Goal: Check status: Check status

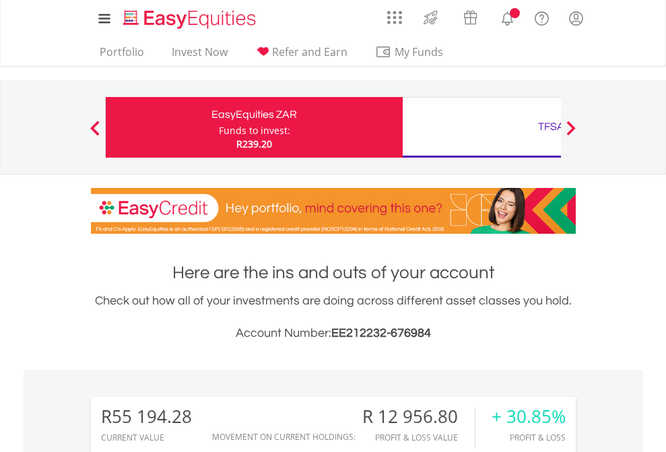
scroll to position [129, 212]
click at [219, 127] on div "Funds to invest:" at bounding box center [254, 130] width 71 height 13
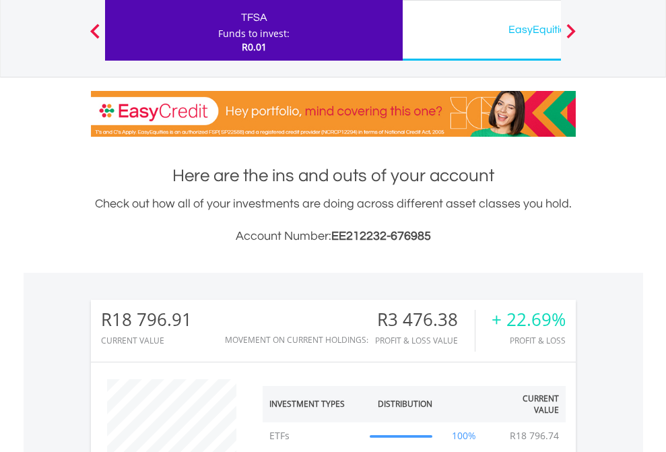
click at [482, 30] on div "EasyEquities USD" at bounding box center [551, 29] width 281 height 19
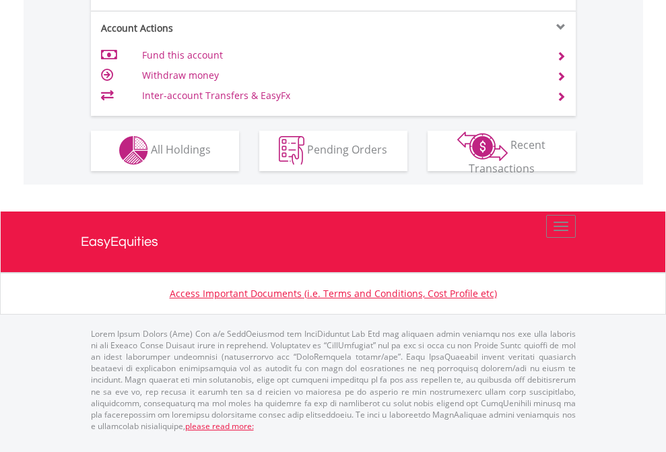
scroll to position [1260, 0]
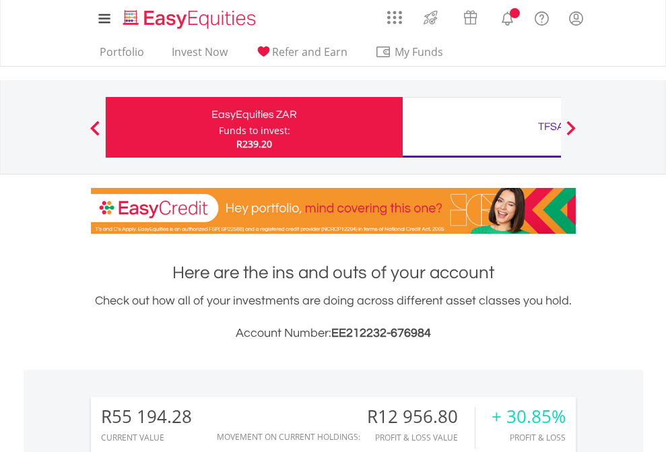
scroll to position [129, 212]
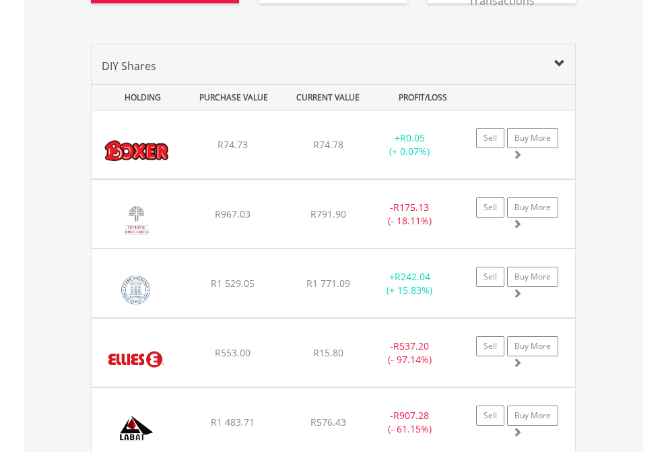
scroll to position [1579, 0]
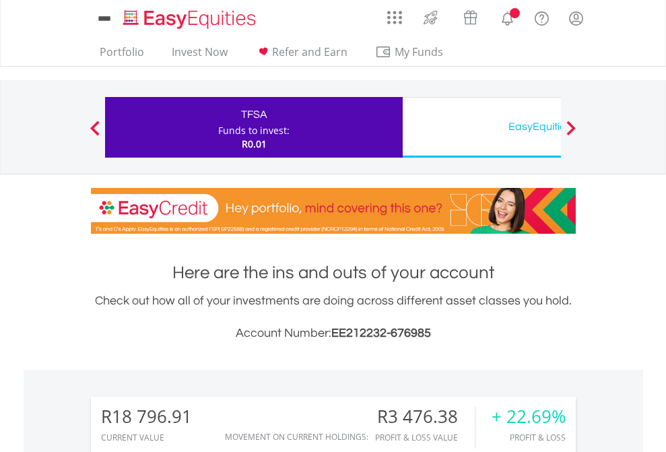
scroll to position [129, 212]
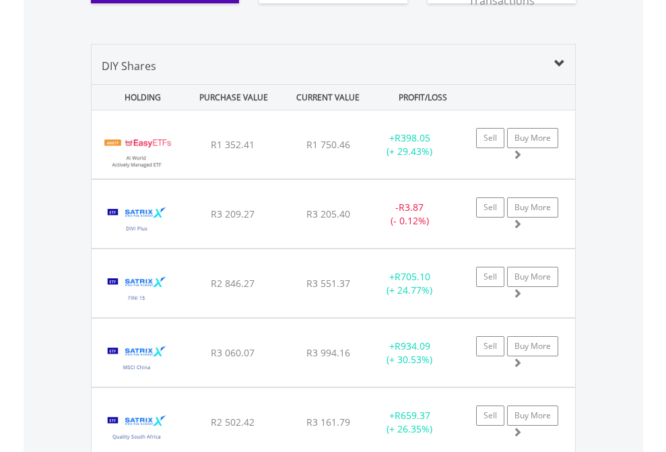
scroll to position [1552, 0]
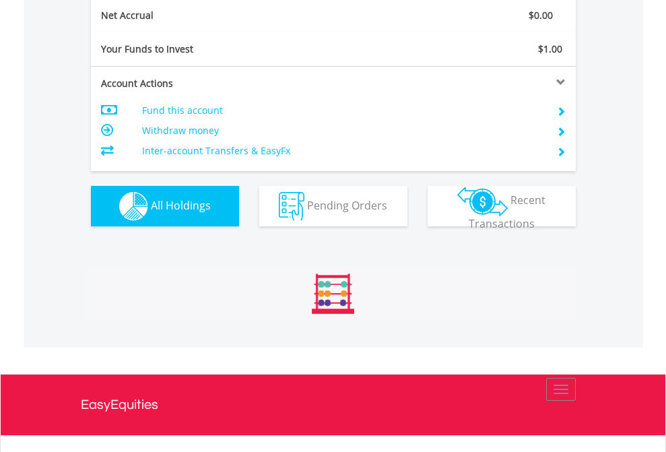
scroll to position [1525, 0]
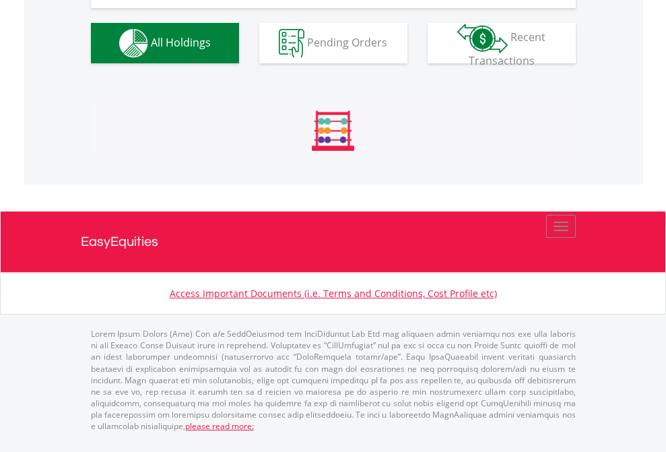
scroll to position [1498, 0]
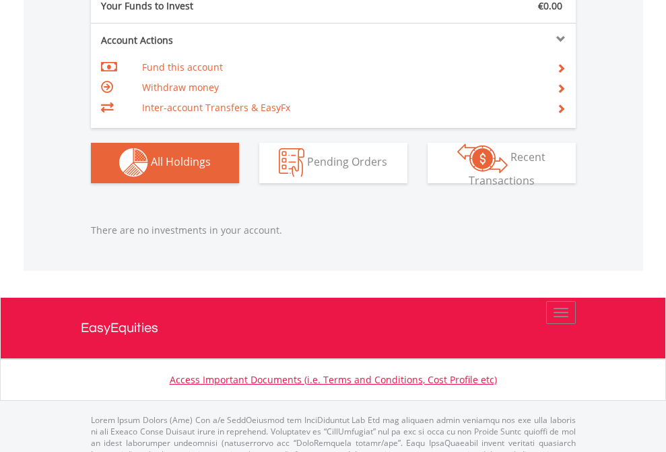
scroll to position [1334, 0]
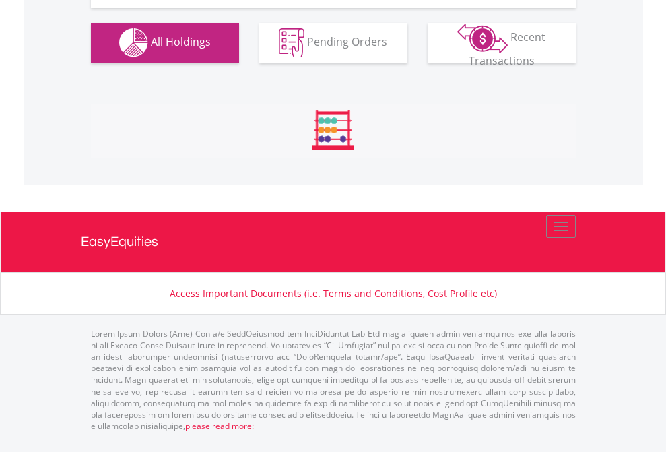
scroll to position [1334, 0]
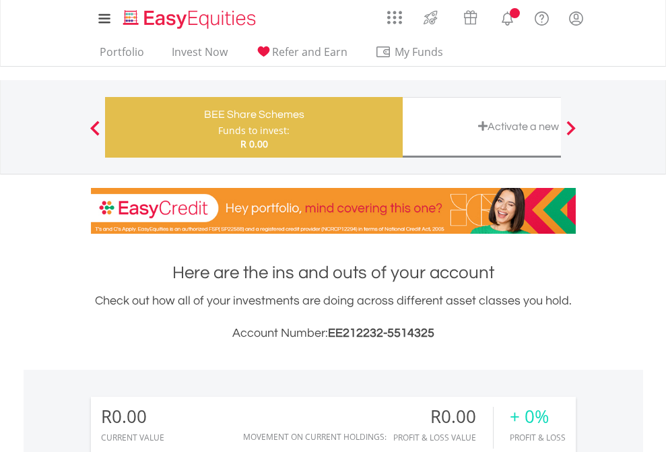
scroll to position [129, 212]
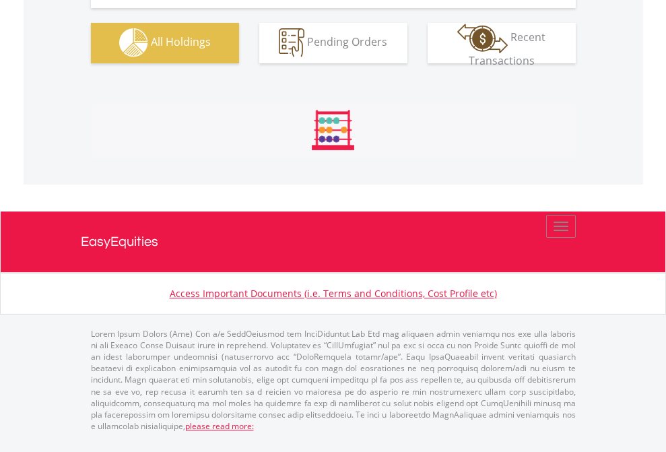
scroll to position [1334, 0]
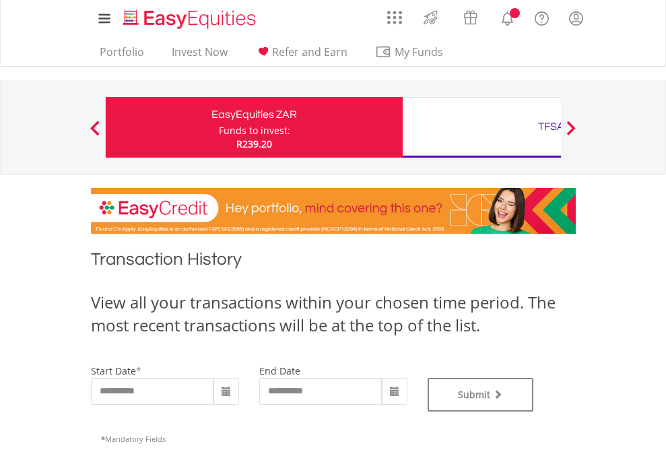
type input "**********"
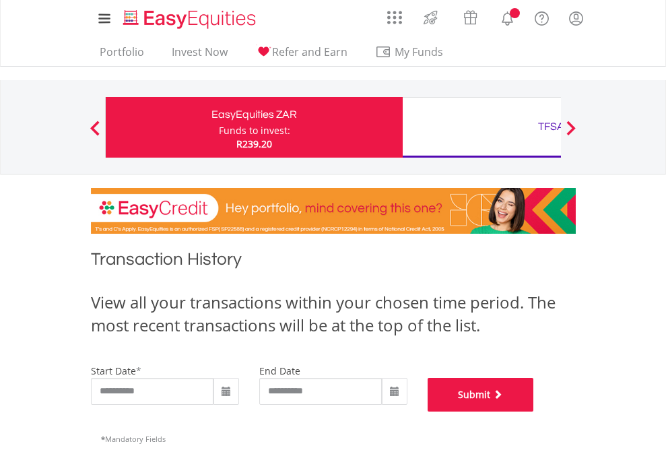
click at [534, 412] on button "Submit" at bounding box center [481, 395] width 106 height 34
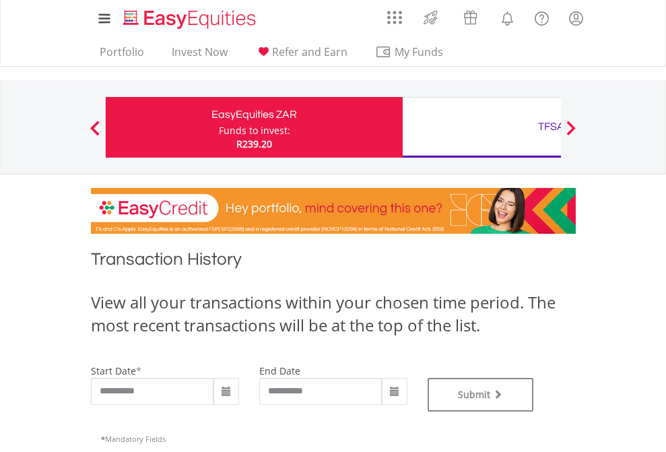
click at [482, 127] on div "TFSA" at bounding box center [551, 126] width 281 height 19
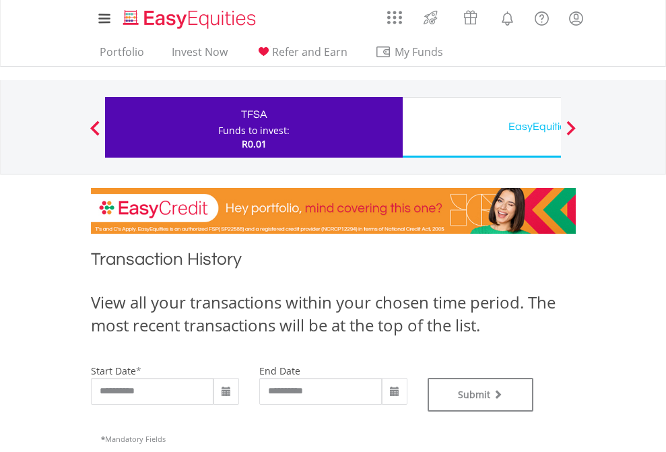
type input "**********"
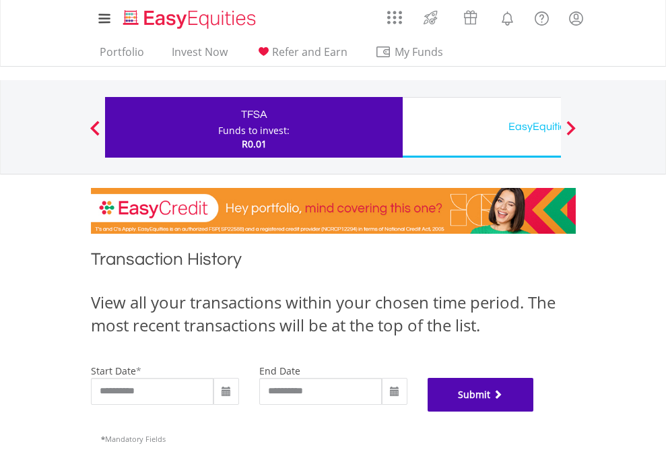
click at [534, 412] on button "Submit" at bounding box center [481, 395] width 106 height 34
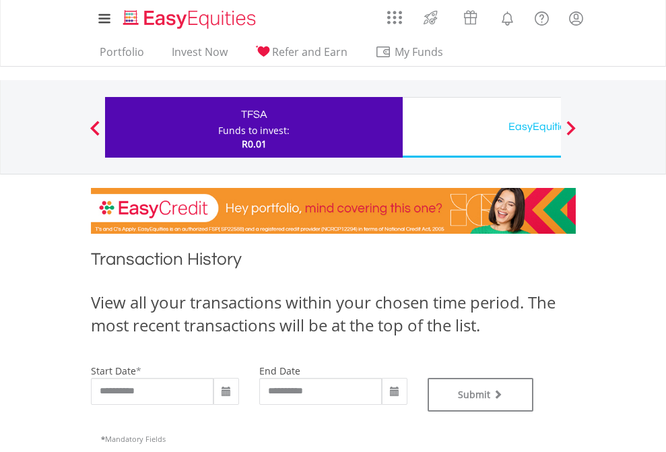
click at [482, 127] on div "EasyEquities USD" at bounding box center [551, 126] width 281 height 19
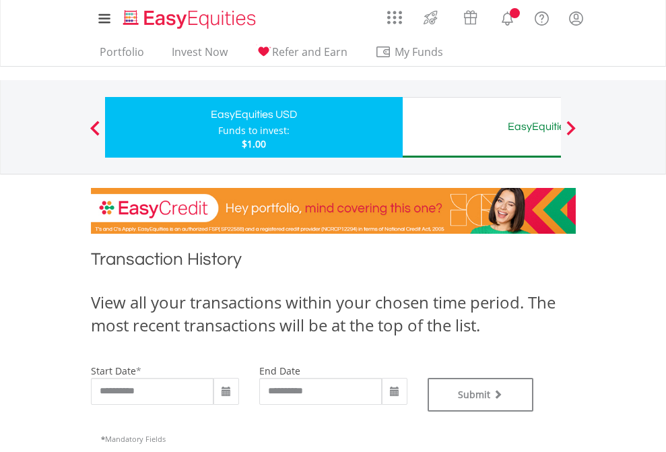
type input "**********"
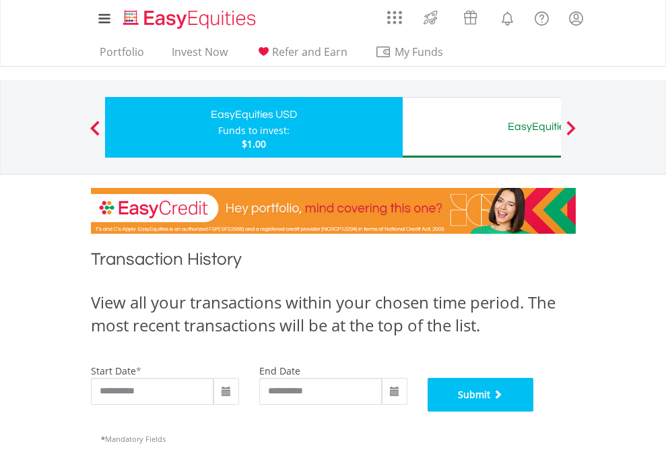
click at [534, 412] on button "Submit" at bounding box center [481, 395] width 106 height 34
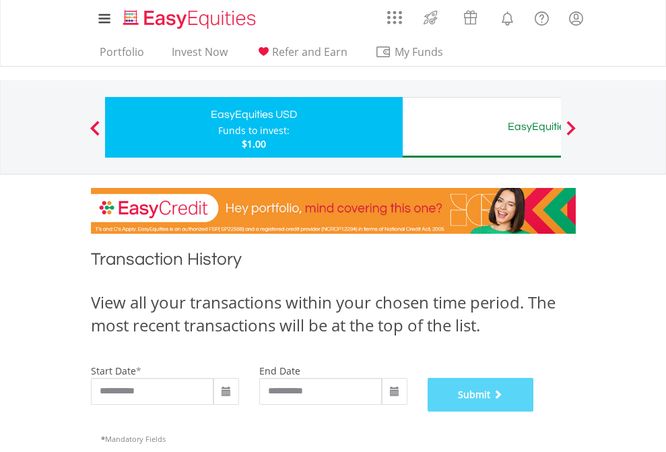
scroll to position [546, 0]
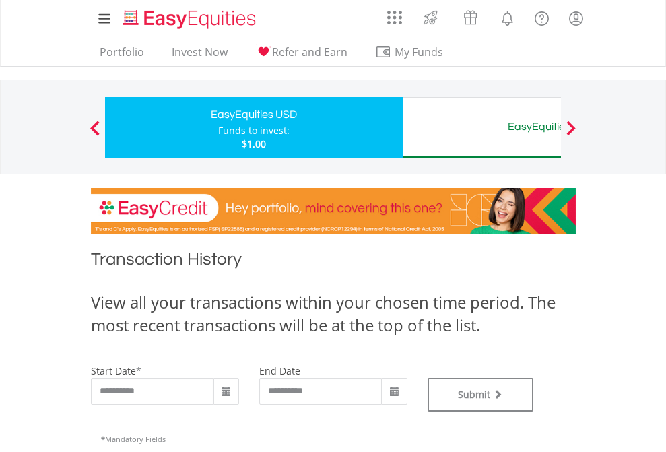
click at [482, 127] on div "EasyEquities AUD" at bounding box center [551, 126] width 281 height 19
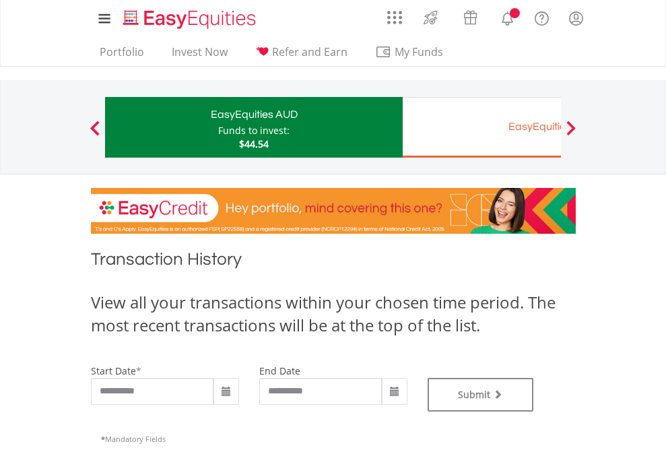
type input "**********"
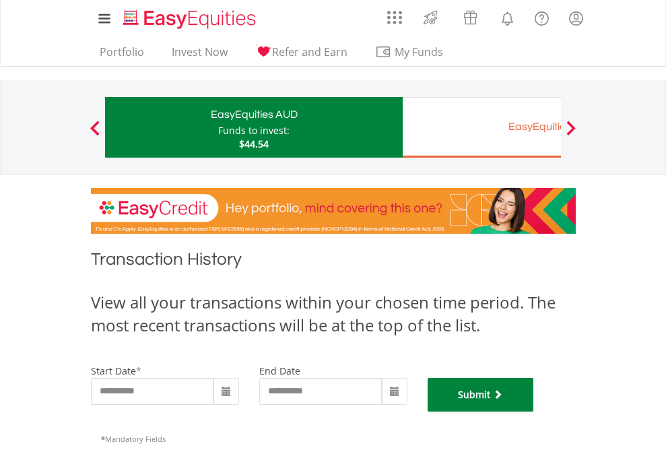
click at [534, 412] on button "Submit" at bounding box center [481, 395] width 106 height 34
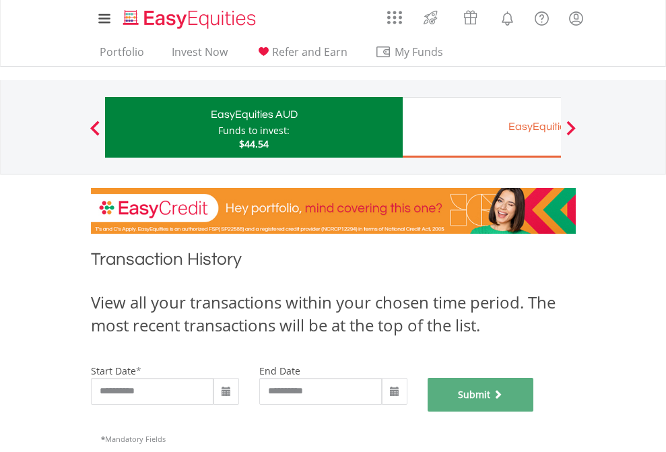
scroll to position [546, 0]
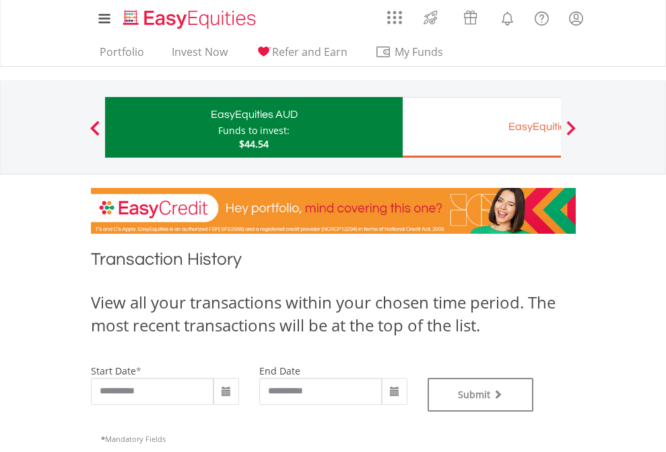
click at [482, 127] on div "EasyEquities EUR" at bounding box center [551, 126] width 281 height 19
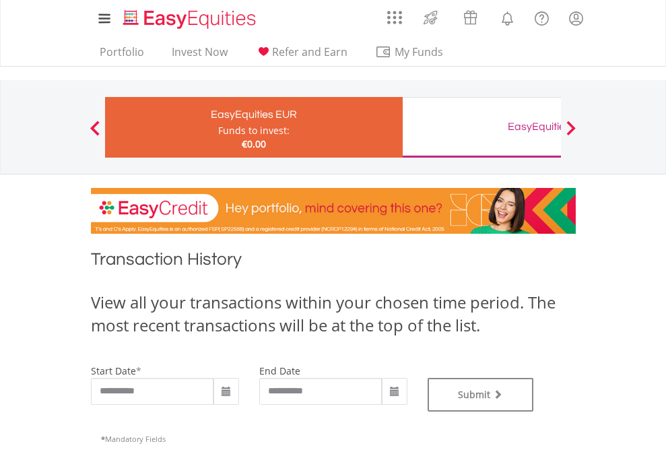
type input "**********"
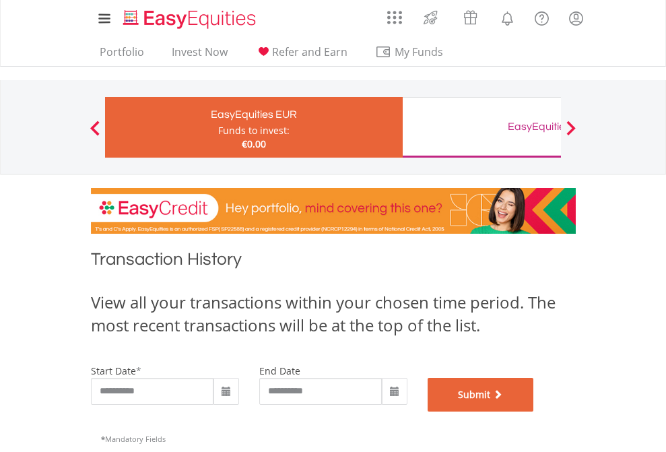
click at [534, 412] on button "Submit" at bounding box center [481, 395] width 106 height 34
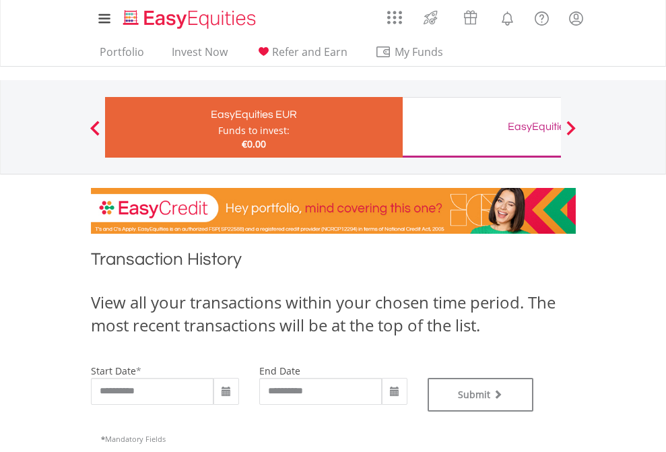
click at [482, 127] on div "EasyEquities GBP" at bounding box center [551, 126] width 281 height 19
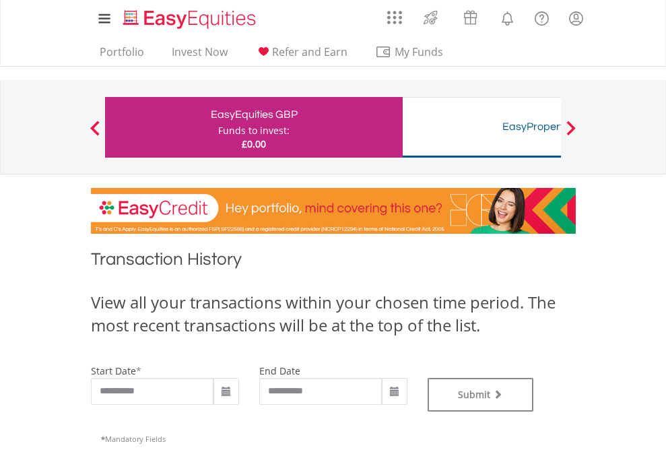
type input "**********"
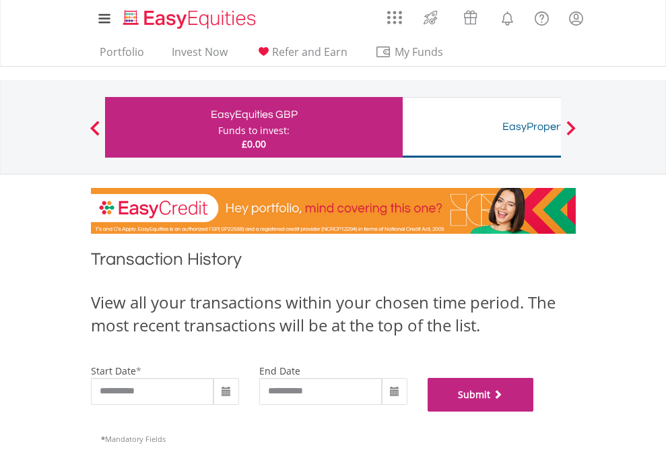
click at [534, 412] on button "Submit" at bounding box center [481, 395] width 106 height 34
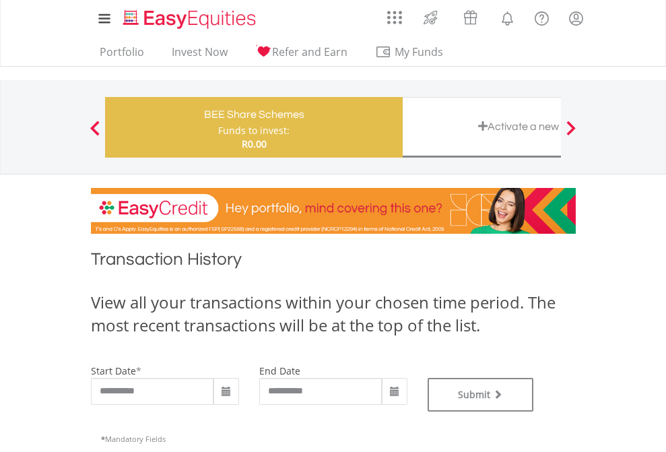
type input "**********"
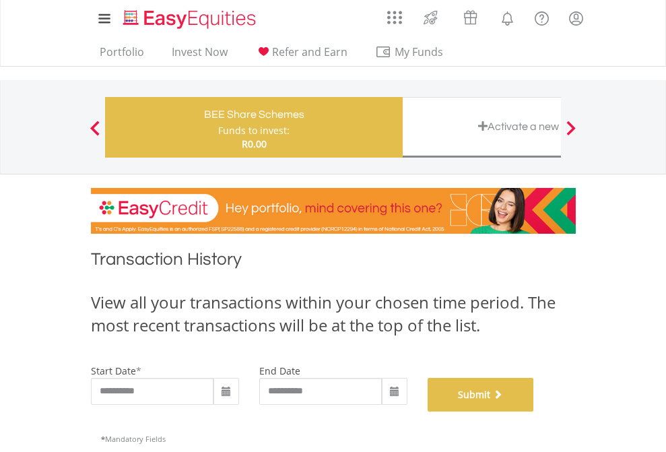
click at [534, 412] on button "Submit" at bounding box center [481, 395] width 106 height 34
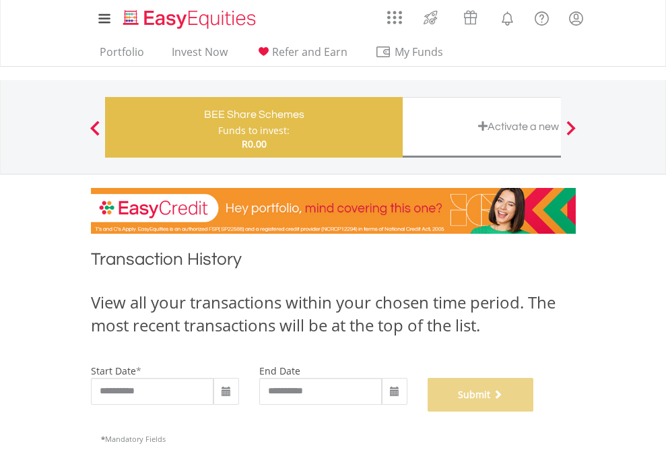
scroll to position [546, 0]
